Goal: Communication & Community: Ask a question

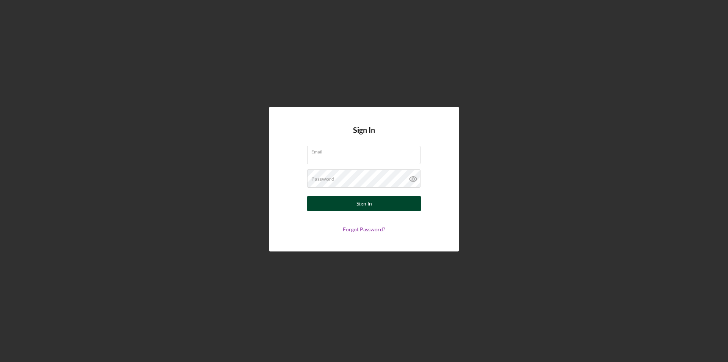
type input "[EMAIL_ADDRESS][DOMAIN_NAME]"
click at [380, 205] on button "Sign In" at bounding box center [364, 203] width 114 height 15
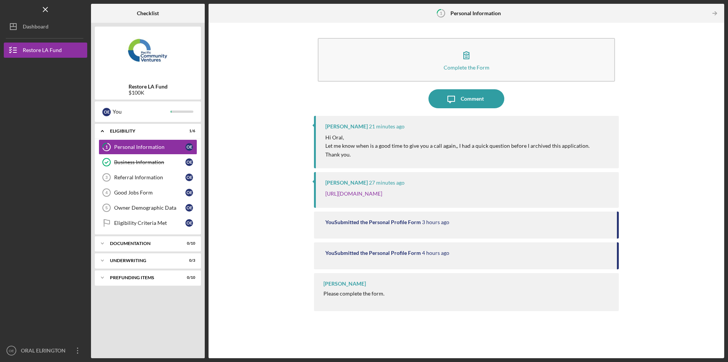
click at [484, 142] on p "Let me know when is a good time to give you a call again,, I had a quick questi…" at bounding box center [458, 146] width 264 height 8
click at [437, 144] on p "Let me know when is a good time to give you a call again,, I had a quick questi…" at bounding box center [458, 146] width 264 height 8
click at [382, 219] on div "You Submitted the Personal Profile Form" at bounding box center [374, 222] width 96 height 6
click at [381, 220] on div "You Submitted the Personal Profile Form" at bounding box center [374, 222] width 96 height 6
click at [382, 195] on link "[URL][DOMAIN_NAME]" at bounding box center [354, 193] width 57 height 6
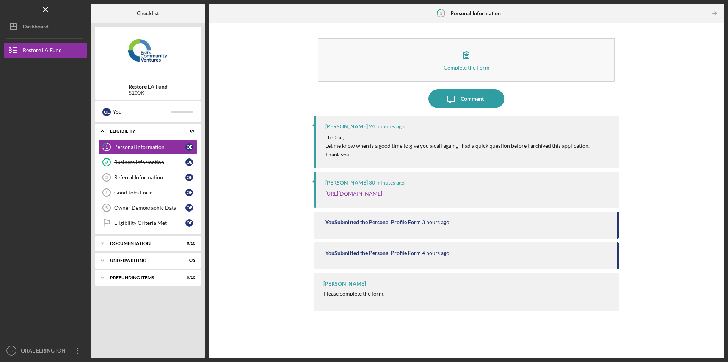
click at [359, 148] on p "Let me know when is a good time to give you a call again,, I had a quick questi…" at bounding box center [458, 146] width 264 height 8
click at [395, 139] on p "Hi Oral," at bounding box center [458, 137] width 264 height 8
click at [370, 144] on p "Let me know when is a good time to give you a call again,, I had a quick questi…" at bounding box center [458, 146] width 264 height 8
click at [343, 126] on div "[PERSON_NAME]" at bounding box center [347, 126] width 42 height 6
click at [458, 102] on icon "Icon/Message" at bounding box center [451, 98] width 19 height 19
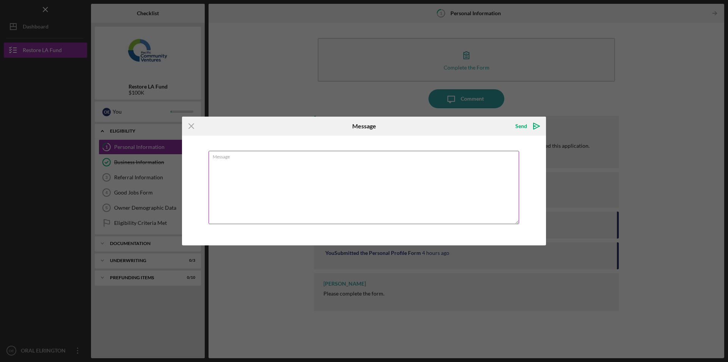
click at [379, 156] on div "Message" at bounding box center [364, 188] width 311 height 74
click at [224, 162] on textarea "Message" at bounding box center [364, 187] width 311 height 73
click at [258, 162] on textarea "Message" at bounding box center [364, 187] width 311 height 73
click at [262, 169] on textarea "Message" at bounding box center [364, 187] width 311 height 73
click at [264, 173] on textarea "Message" at bounding box center [364, 187] width 311 height 73
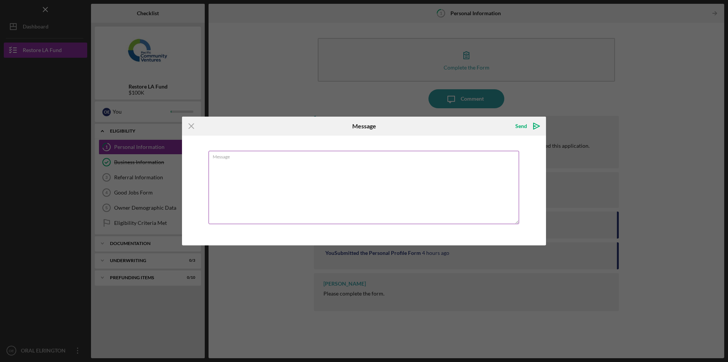
click at [352, 187] on textarea "Message" at bounding box center [364, 187] width 311 height 73
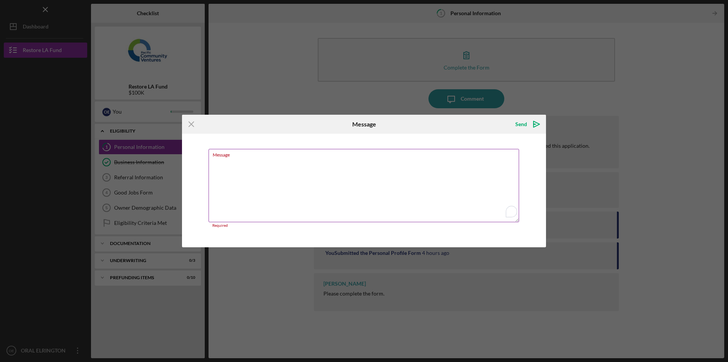
click at [339, 182] on textarea "Message" at bounding box center [364, 185] width 311 height 73
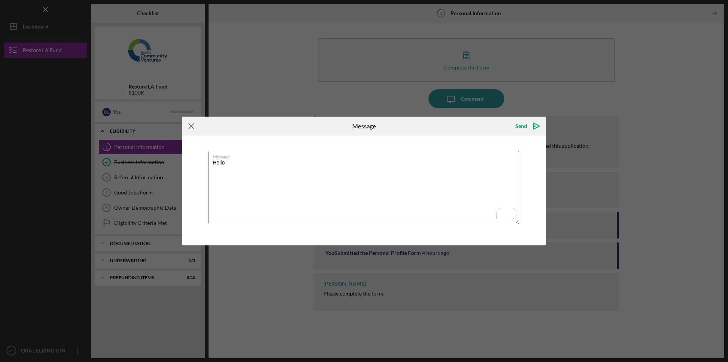
type textarea "Hello"
click at [187, 126] on icon "Icon/Menu Close" at bounding box center [191, 125] width 19 height 19
